Goal: Book appointment/travel/reservation

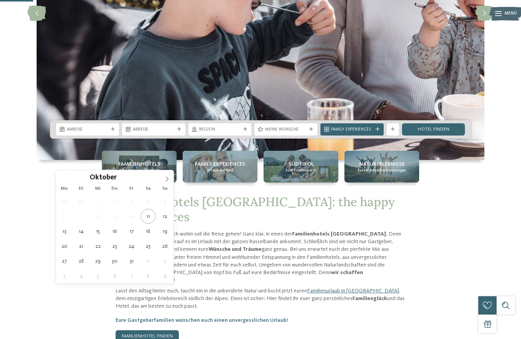
type div "[DATE]"
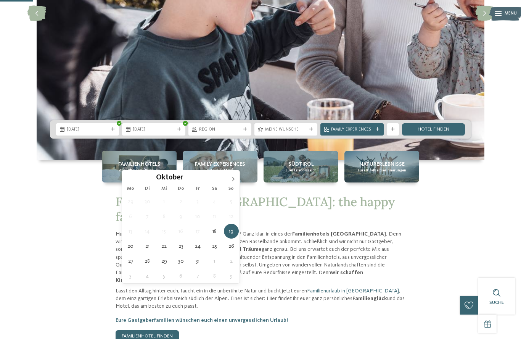
type div "[DATE]"
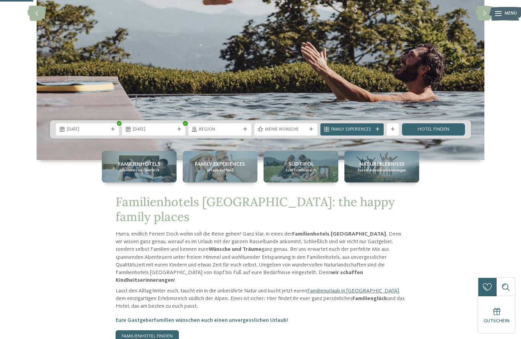
click at [427, 135] on link "Hotel finden" at bounding box center [433, 129] width 63 height 12
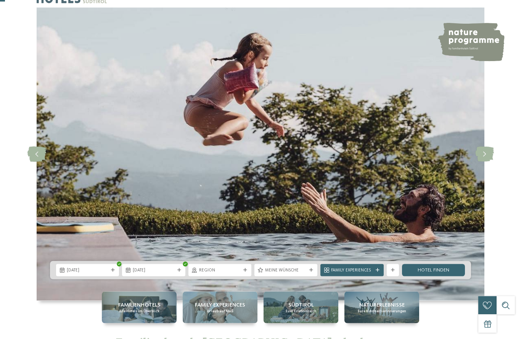
scroll to position [15, 0]
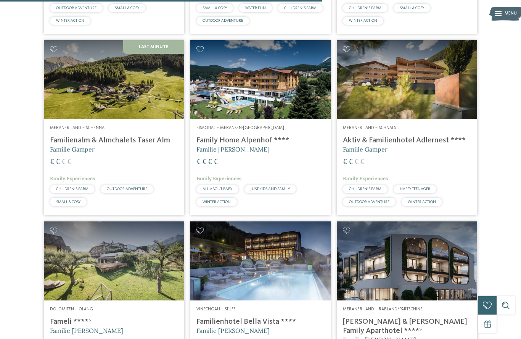
scroll to position [959, 0]
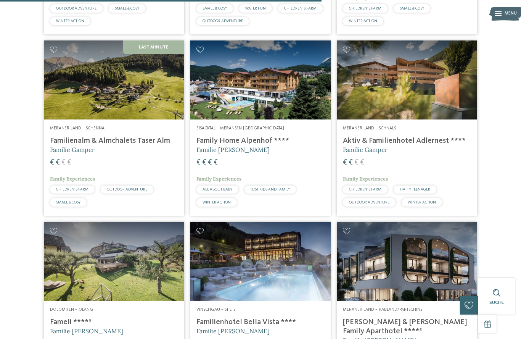
click at [370, 112] on img at bounding box center [407, 79] width 140 height 79
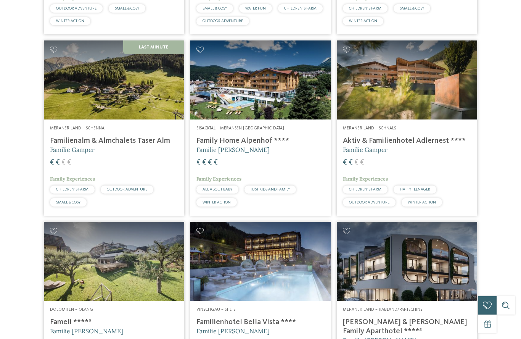
scroll to position [0, 0]
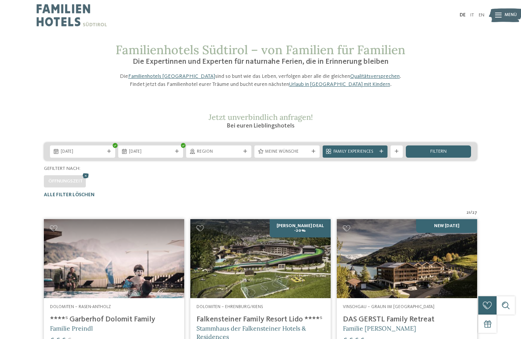
click at [39, 160] on div "[DATE] [DATE] Region" at bounding box center [260, 169] width 507 height 55
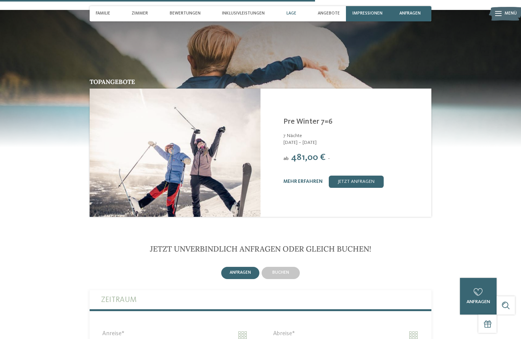
scroll to position [1268, 0]
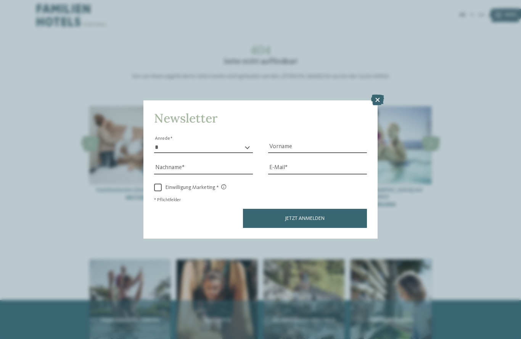
click at [103, 139] on div "Newsletter * **** **** ******* ****** Anrede Vorname Nachname Link" at bounding box center [260, 169] width 521 height 339
